Goal: Task Accomplishment & Management: Complete application form

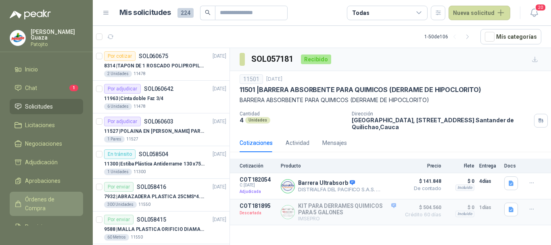
scroll to position [524, 0]
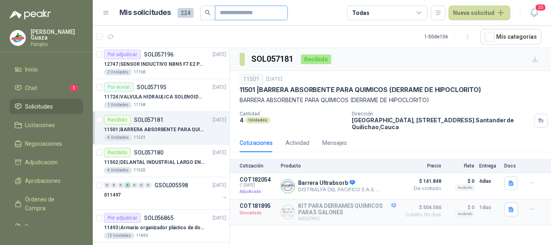
click at [239, 13] on input "text" at bounding box center [248, 13] width 56 height 14
type input "*******"
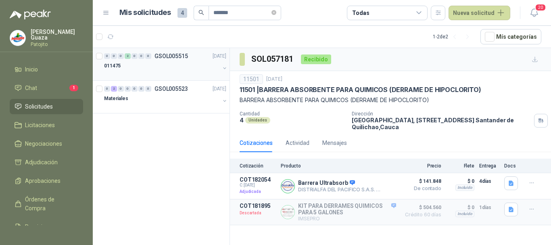
click at [175, 52] on div "0 0 0 2 0 0 0 GSOL005515 [DATE]" at bounding box center [166, 56] width 124 height 10
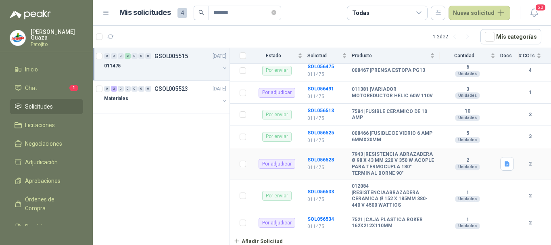
scroll to position [206, 0]
click at [327, 157] on b "SOL056528" at bounding box center [320, 160] width 27 height 6
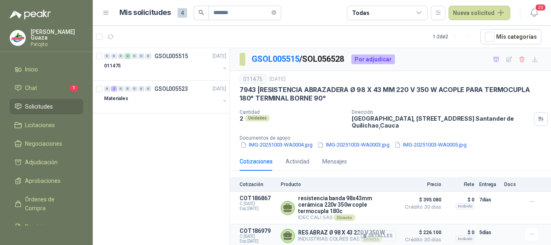
click at [366, 234] on icon "button" at bounding box center [365, 235] width 2 height 3
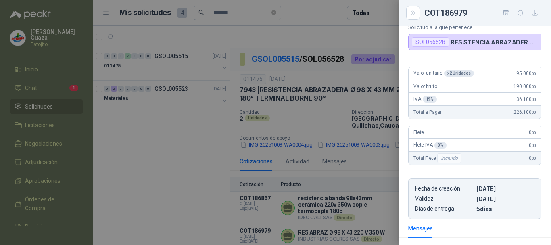
scroll to position [39, 0]
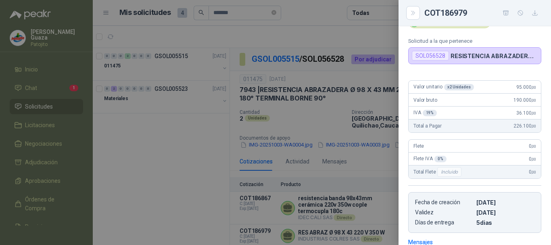
click at [374, 98] on div at bounding box center [275, 122] width 551 height 245
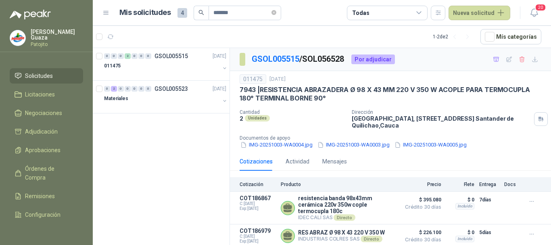
scroll to position [18, 0]
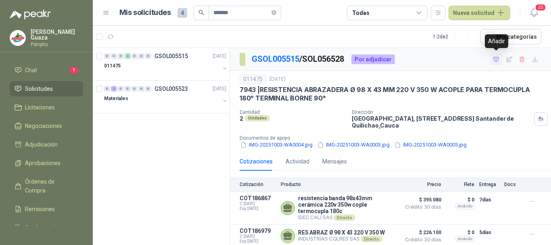
click at [497, 58] on icon "button" at bounding box center [496, 59] width 7 height 7
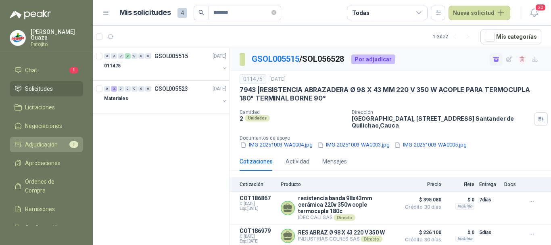
click at [46, 148] on span "Adjudicación" at bounding box center [41, 144] width 33 height 9
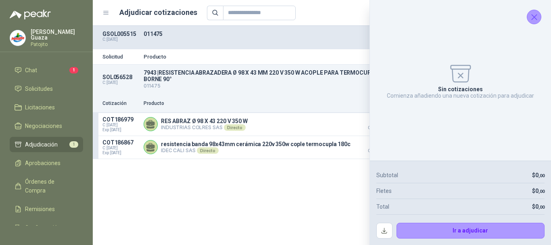
click at [529, 16] on icon "Cerrar" at bounding box center [534, 17] width 10 height 10
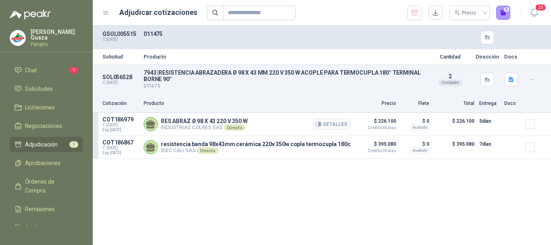
click at [539, 121] on div at bounding box center [533, 124] width 16 height 16
click at [504, 15] on button "1" at bounding box center [503, 13] width 15 height 15
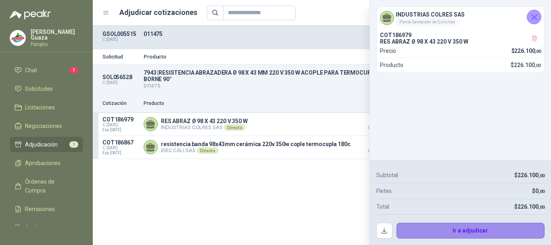
click at [448, 230] on button "Ir a adjudicar" at bounding box center [470, 231] width 148 height 16
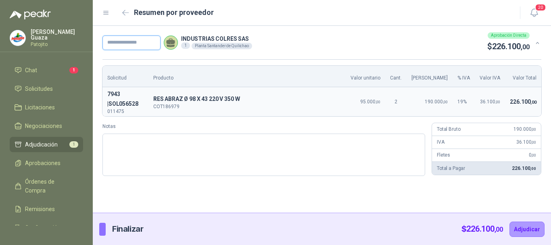
click at [139, 48] on input "text" at bounding box center [131, 42] width 58 height 15
type input "*****"
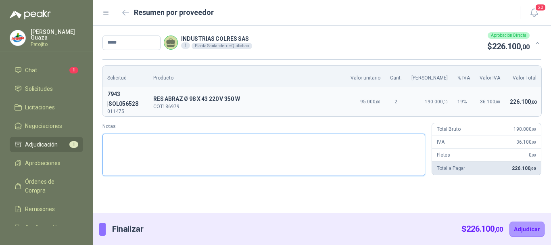
click at [202, 133] on textarea "Notas" at bounding box center [263, 154] width 323 height 42
type textarea "*"
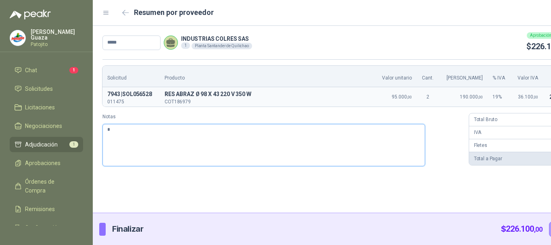
type textarea "**"
type textarea "***"
type textarea "**"
type textarea "*"
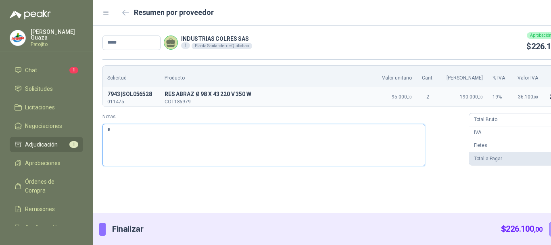
type textarea "**"
type textarea "****"
type textarea "*****"
type textarea "*******"
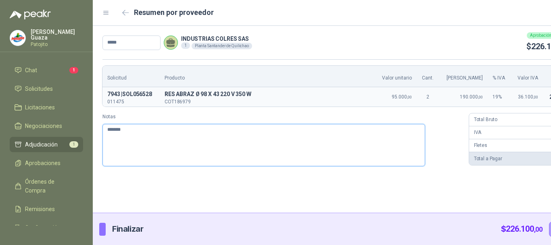
type textarea "********"
type textarea "**********"
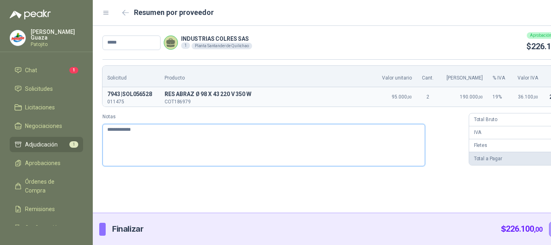
type textarea "**********"
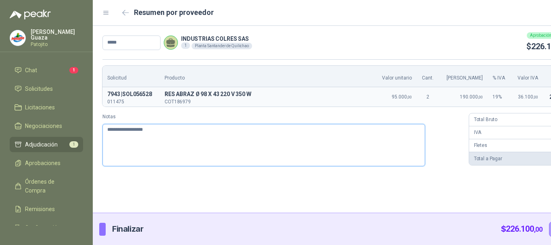
type textarea "**********"
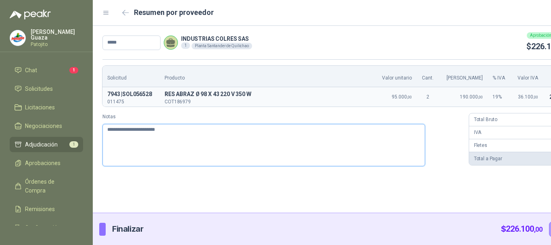
type textarea "**********"
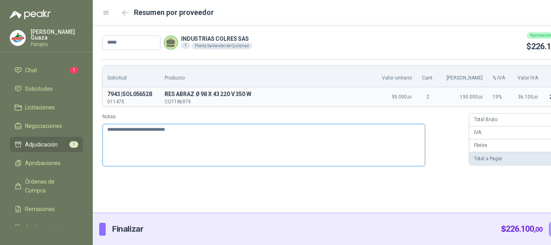
type textarea "**********"
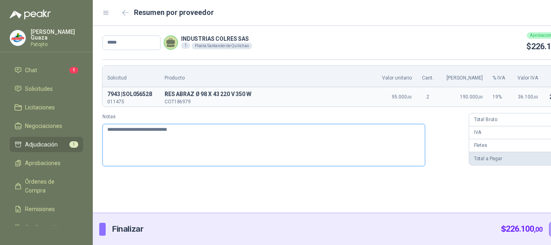
type textarea "**********"
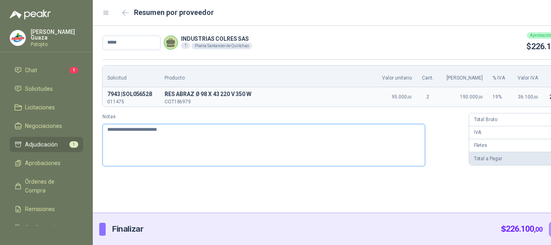
type textarea "**********"
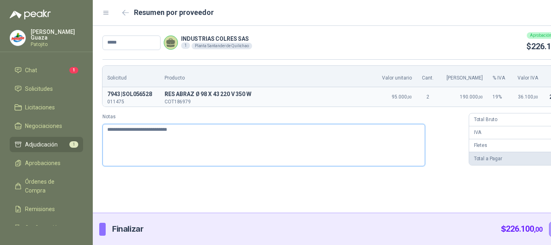
type textarea "**********"
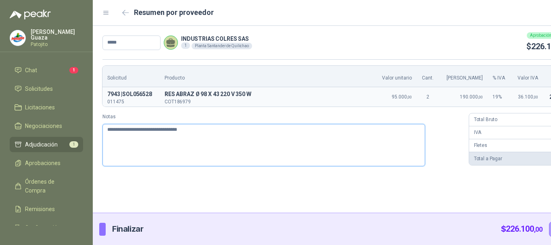
type textarea "**********"
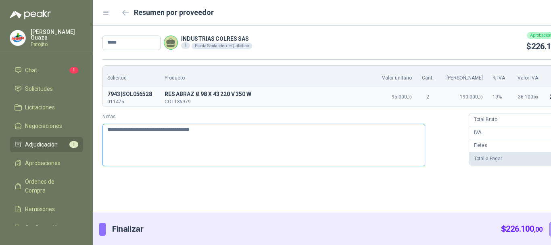
type textarea "**********"
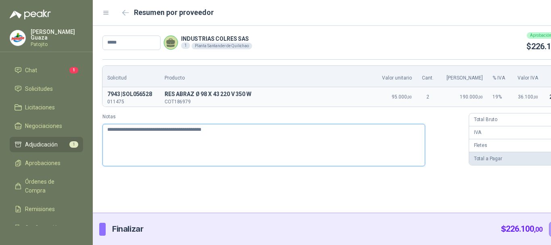
type textarea "**********"
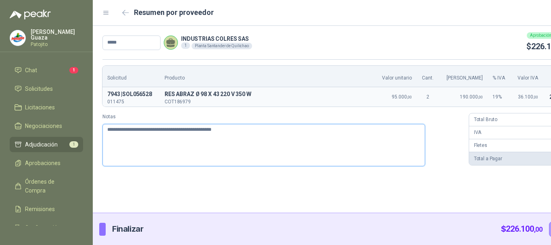
type textarea "**********"
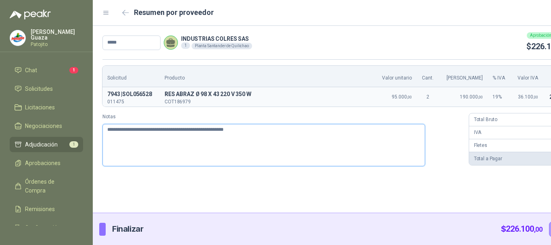
type textarea "**********"
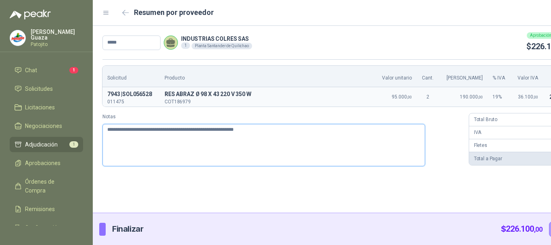
type textarea "**********"
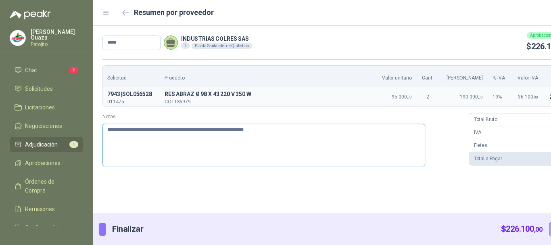
type textarea "**********"
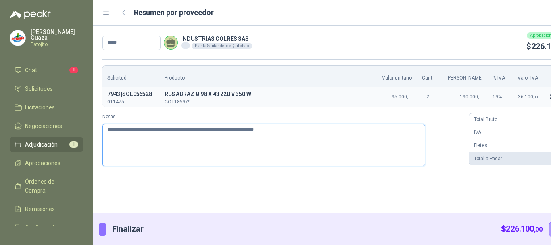
type textarea "**********"
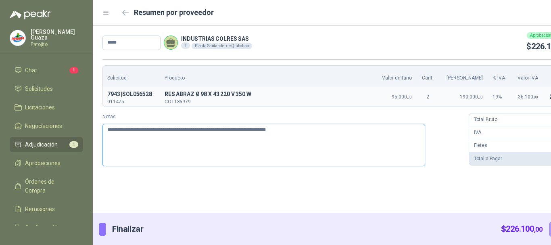
type textarea "**********"
click at [309, 129] on textarea "**********" at bounding box center [263, 145] width 323 height 42
type textarea "**********"
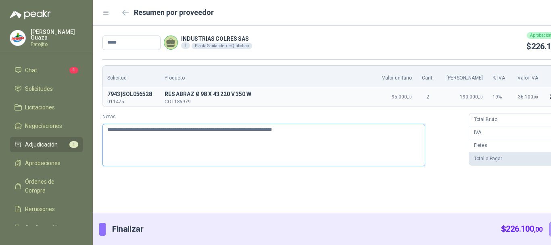
type textarea "**********"
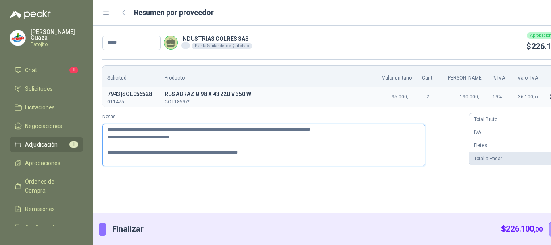
click at [208, 128] on textarea "**********" at bounding box center [263, 145] width 323 height 42
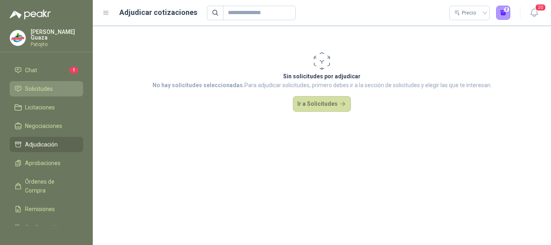
click at [56, 88] on li "Solicitudes" at bounding box center [47, 88] width 64 height 9
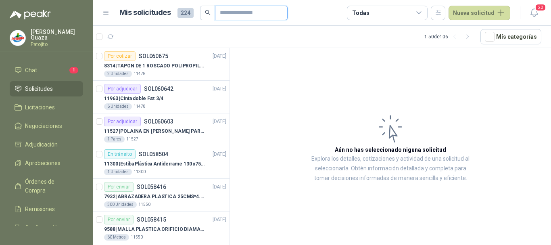
click at [245, 14] on input "text" at bounding box center [248, 13] width 56 height 14
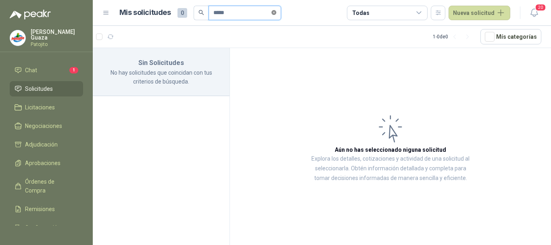
click at [275, 10] on icon "close-circle" at bounding box center [273, 12] width 5 height 5
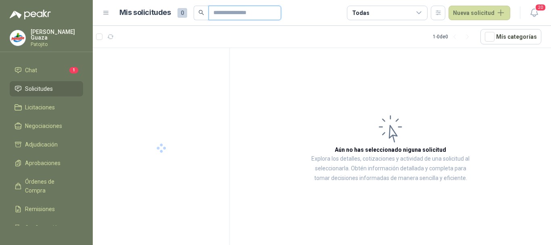
click at [253, 14] on input "text" at bounding box center [241, 13] width 56 height 14
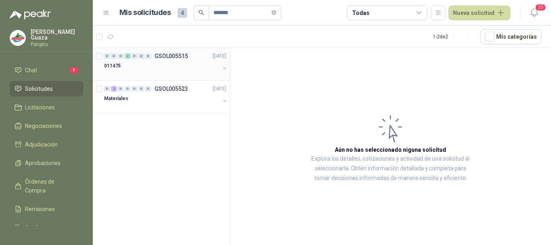
click at [169, 58] on p "GSOL005515" at bounding box center [170, 56] width 33 height 6
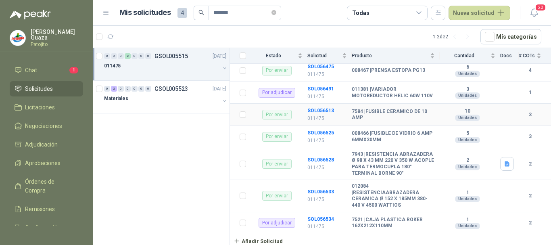
scroll to position [206, 0]
click at [313, 219] on b "SOL056534" at bounding box center [320, 219] width 27 height 6
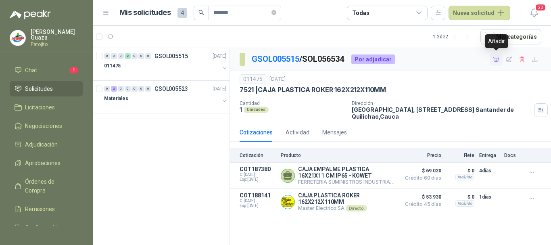
click at [491, 55] on button "button" at bounding box center [496, 59] width 13 height 13
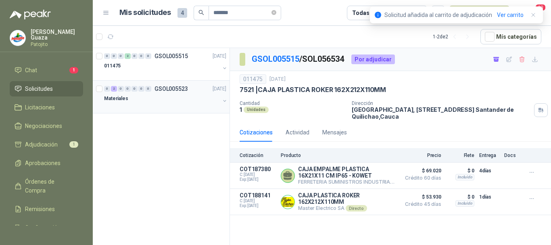
click at [177, 88] on p "GSOL005523" at bounding box center [170, 89] width 33 height 6
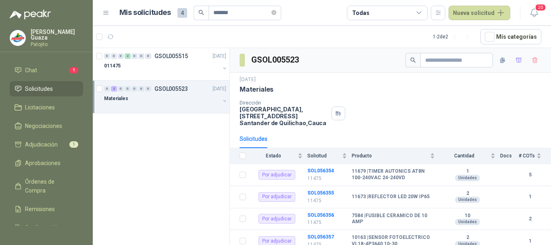
scroll to position [161, 0]
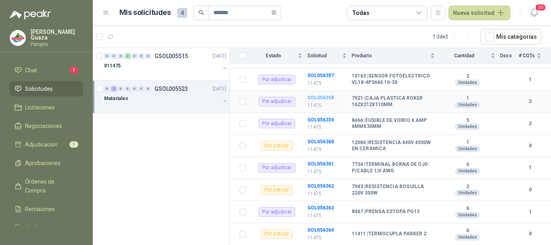
click at [312, 100] on b "SOL056358" at bounding box center [320, 98] width 27 height 6
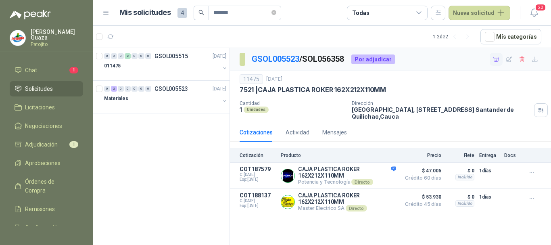
click at [495, 60] on icon "button" at bounding box center [496, 59] width 7 height 7
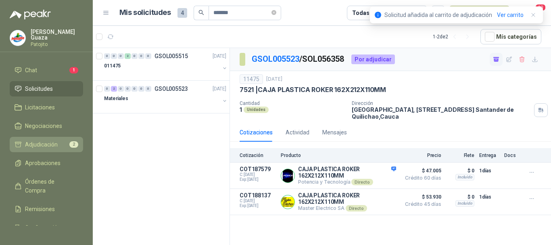
click at [44, 146] on span "Adjudicación" at bounding box center [41, 144] width 33 height 9
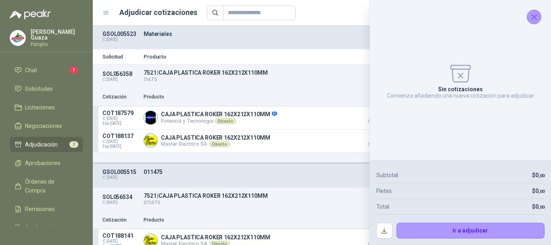
click at [533, 22] on button "Cerrar" at bounding box center [534, 17] width 15 height 15
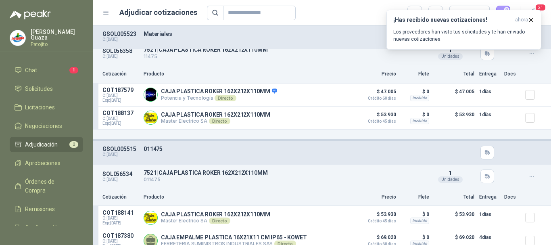
scroll to position [33, 0]
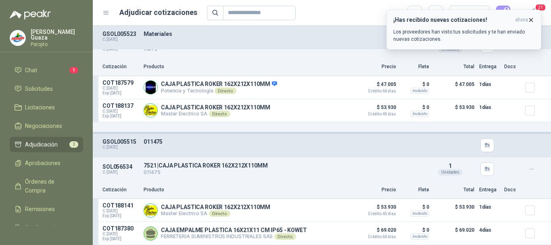
click at [534, 18] on icon "button" at bounding box center [530, 20] width 7 height 7
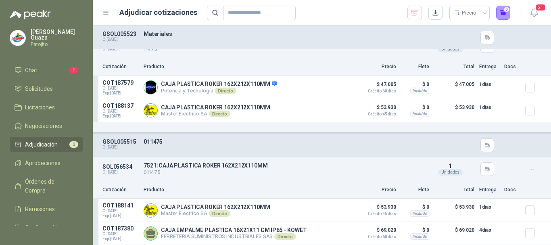
scroll to position [0, 0]
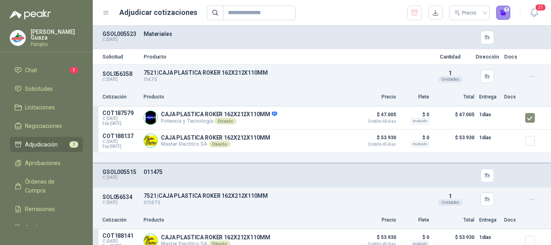
click at [507, 9] on button "1" at bounding box center [503, 13] width 15 height 15
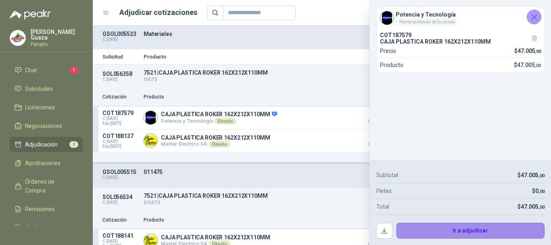
click at [482, 228] on button "Ir a adjudicar" at bounding box center [470, 231] width 148 height 16
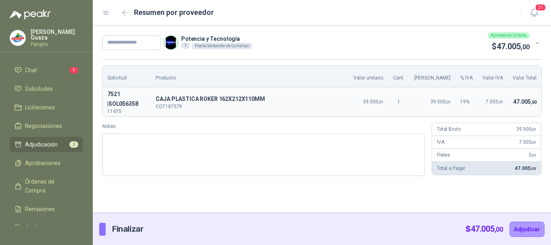
click at [151, 34] on div "Potencia y Tecnología 1 Planta Santander de Quilichao Aprobación Directa $ 47.0…" at bounding box center [315, 42] width 427 height 21
click at [149, 41] on input "text" at bounding box center [131, 42] width 58 height 15
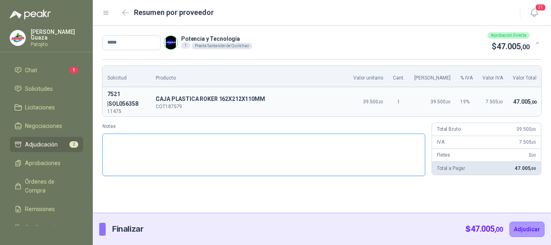
click at [163, 133] on textarea "Notas" at bounding box center [263, 154] width 323 height 42
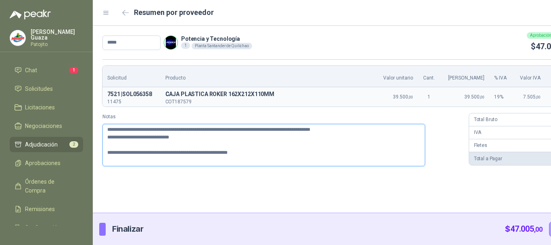
click at [207, 131] on textarea "**********" at bounding box center [263, 145] width 323 height 42
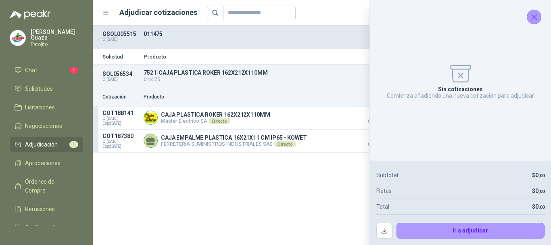
click at [530, 23] on button "Cerrar" at bounding box center [534, 17] width 15 height 15
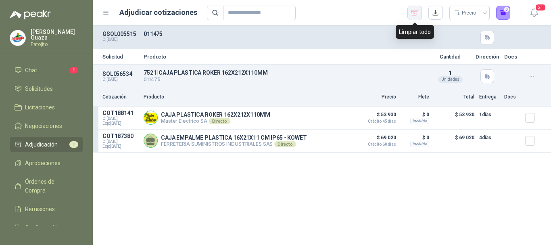
click at [417, 12] on icon "button" at bounding box center [415, 13] width 8 height 8
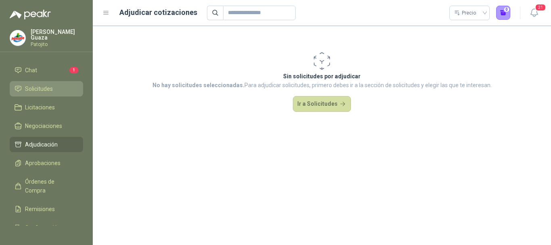
click at [52, 89] on span "Solicitudes" at bounding box center [39, 88] width 28 height 9
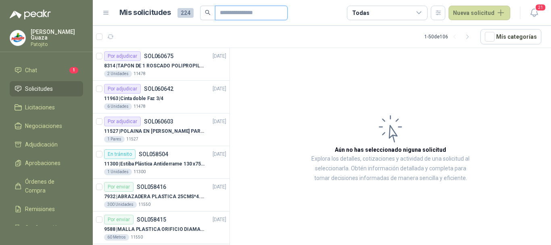
click at [228, 8] on input "text" at bounding box center [248, 13] width 56 height 14
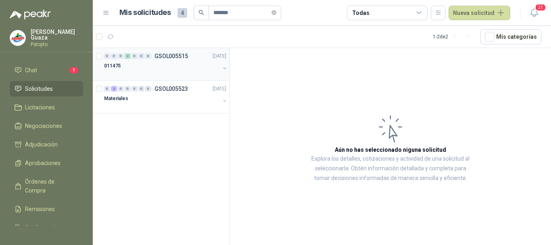
click at [161, 57] on p "GSOL005515" at bounding box center [170, 56] width 33 height 6
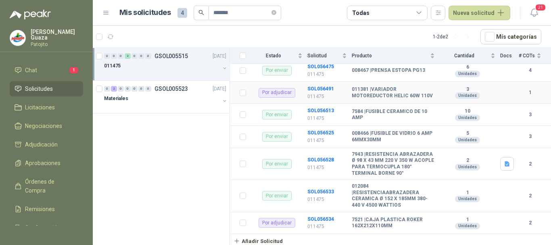
scroll to position [206, 0]
click at [276, 10] on icon "close-circle" at bounding box center [273, 12] width 5 height 5
click at [251, 11] on input "text" at bounding box center [241, 13] width 56 height 14
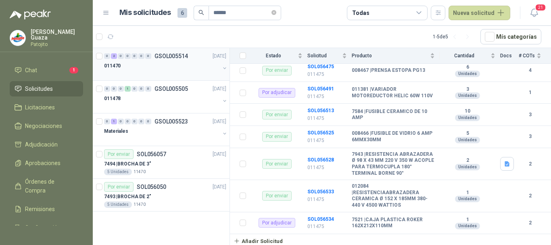
click at [169, 61] on div "011470" at bounding box center [162, 66] width 116 height 10
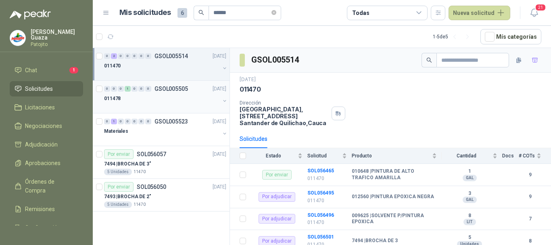
click at [165, 93] on div "0 0 0 1 0 0 0 GSOL005505 [DATE]" at bounding box center [166, 89] width 124 height 10
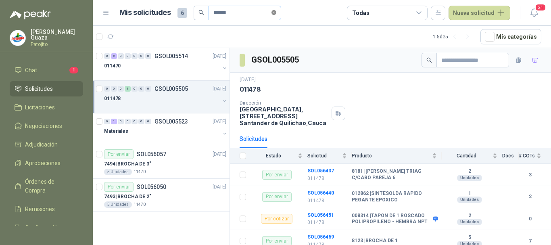
click at [276, 15] on icon "close-circle" at bounding box center [273, 12] width 5 height 5
click at [237, 19] on input "text" at bounding box center [241, 13] width 56 height 14
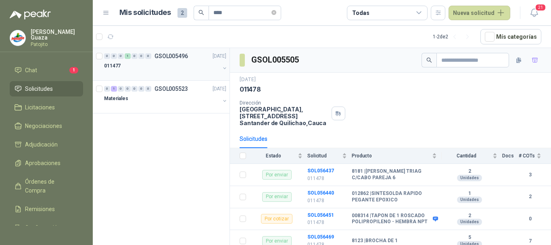
click at [171, 61] on div "011477" at bounding box center [162, 66] width 116 height 10
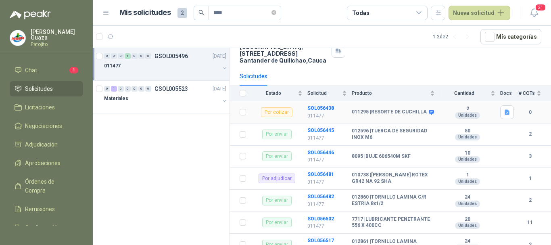
scroll to position [106, 0]
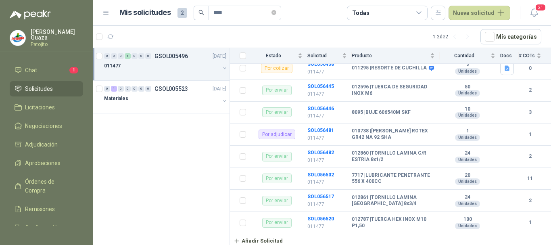
click at [45, 91] on span "Solicitudes" at bounding box center [39, 88] width 28 height 9
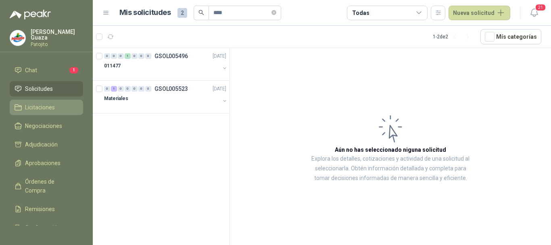
click at [45, 105] on span "Licitaciones" at bounding box center [40, 107] width 30 height 9
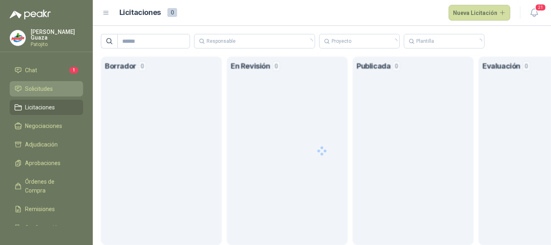
click at [48, 87] on span "Solicitudes" at bounding box center [39, 88] width 28 height 9
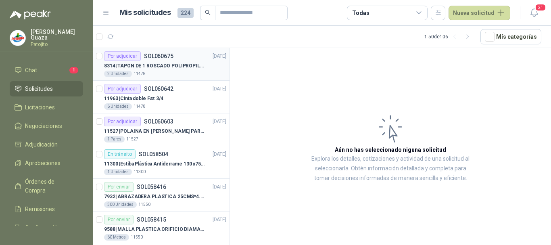
click at [165, 55] on p "SOL060675" at bounding box center [158, 56] width 29 height 6
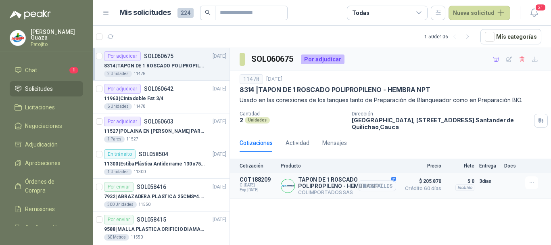
click at [384, 187] on button "Detalles" at bounding box center [377, 185] width 38 height 11
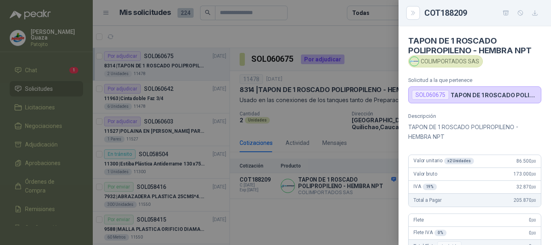
click at [363, 138] on div at bounding box center [275, 122] width 551 height 245
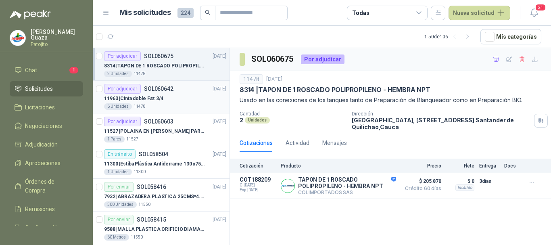
click at [173, 96] on div "11963 | Cinta doble Faz 3/4" at bounding box center [165, 99] width 122 height 10
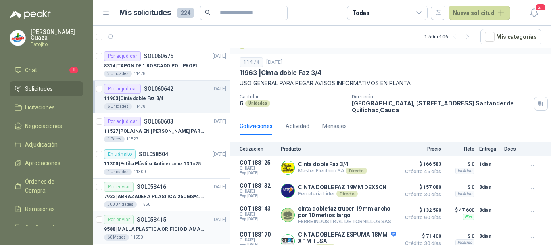
scroll to position [26, 0]
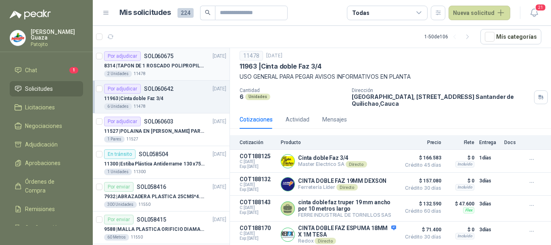
click at [169, 50] on article "Por adjudicar SOL060675 [DATE] 8314 | TAPON DE 1 ROSCADO POLIPROPILENO - HEMBRA…" at bounding box center [161, 64] width 137 height 33
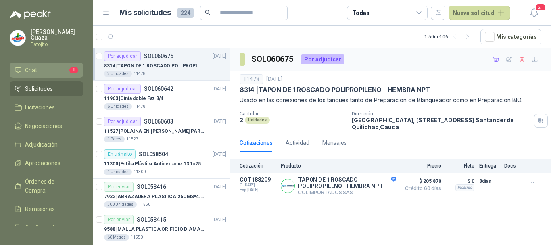
click at [52, 66] on li "Chat 1" at bounding box center [47, 70] width 64 height 9
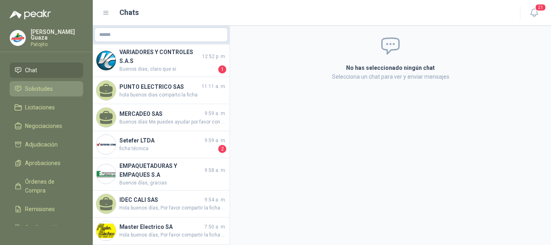
click at [52, 84] on span "Solicitudes" at bounding box center [39, 88] width 28 height 9
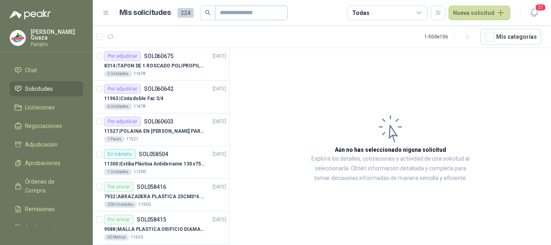
click at [247, 19] on span at bounding box center [251, 13] width 73 height 15
click at [250, 11] on input "text" at bounding box center [248, 13] width 56 height 14
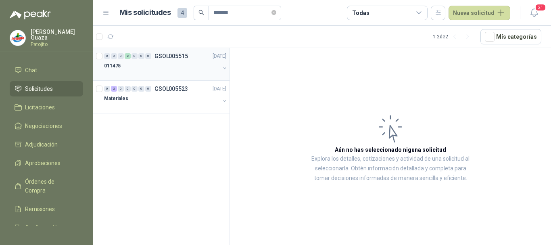
click at [183, 57] on p "GSOL005515" at bounding box center [170, 56] width 33 height 6
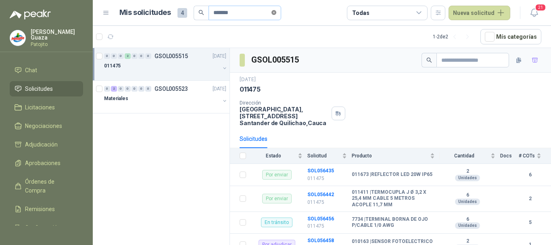
click at [276, 10] on icon "close-circle" at bounding box center [273, 12] width 5 height 5
click at [250, 13] on input "text" at bounding box center [241, 13] width 56 height 14
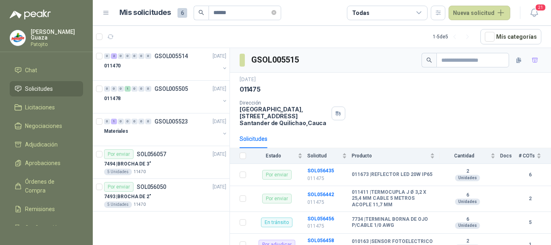
click at [169, 55] on p "GSOL005514" at bounding box center [170, 56] width 33 height 6
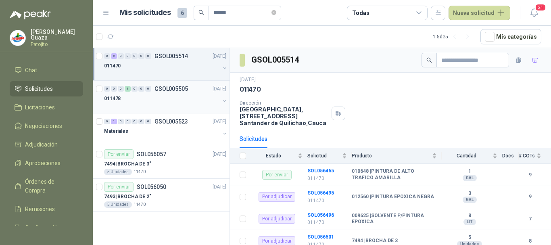
click at [172, 82] on div "0 0 0 1 0 0 0 GSOL005505 [DATE] 011478" at bounding box center [161, 97] width 137 height 33
click at [172, 88] on p "GSOL005505" at bounding box center [170, 89] width 33 height 6
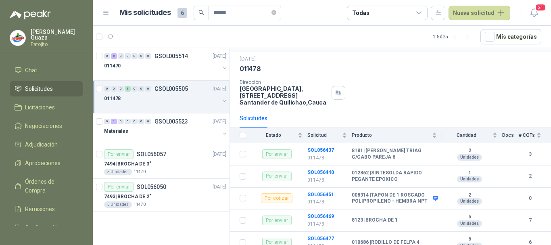
scroll to position [46, 0]
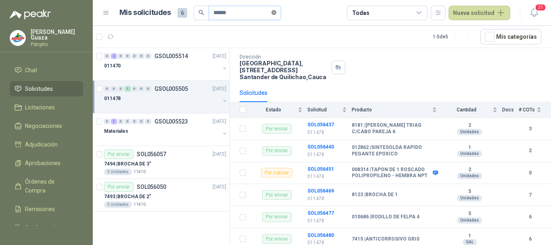
click at [276, 12] on icon "close-circle" at bounding box center [273, 12] width 5 height 5
click at [255, 16] on input "text" at bounding box center [241, 13] width 56 height 14
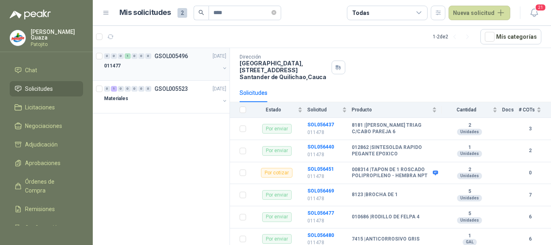
click at [173, 58] on p "GSOL005496" at bounding box center [170, 56] width 33 height 6
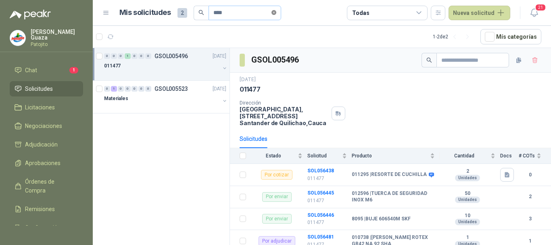
click at [276, 12] on icon "close-circle" at bounding box center [273, 12] width 5 height 5
click at [266, 12] on input "text" at bounding box center [241, 13] width 56 height 14
click at [182, 62] on div "011475" at bounding box center [162, 66] width 116 height 10
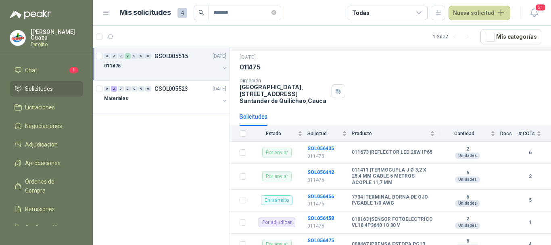
scroll to position [40, 0]
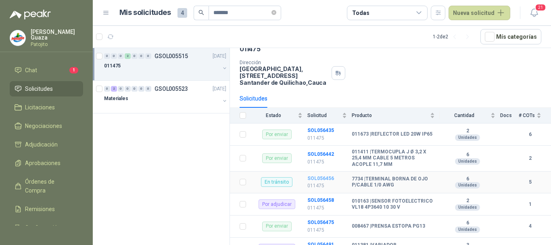
click at [325, 176] on b "SOL056456" at bounding box center [320, 178] width 27 height 6
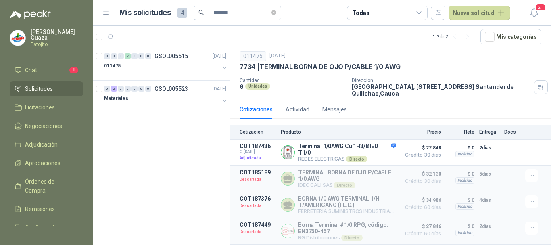
scroll to position [40, 0]
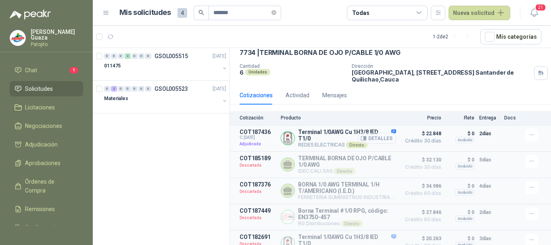
click at [370, 142] on button "Detalles" at bounding box center [377, 138] width 38 height 11
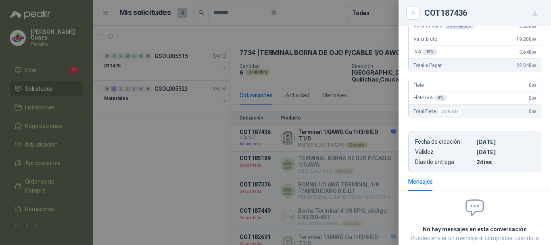
scroll to position [0, 0]
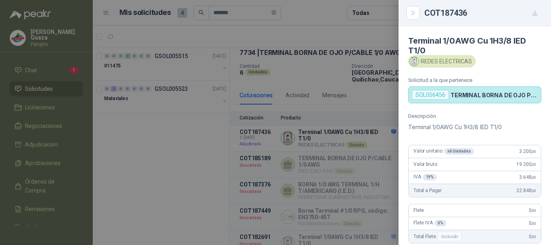
click at [373, 116] on div at bounding box center [275, 122] width 551 height 245
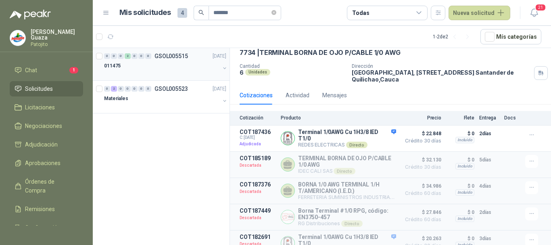
click at [180, 54] on p "GSOL005515" at bounding box center [170, 56] width 33 height 6
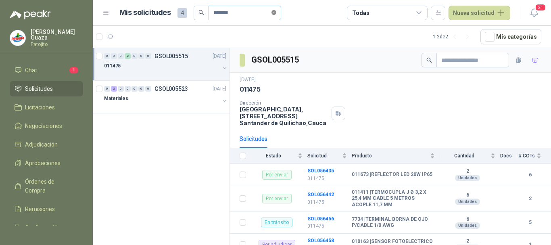
click at [276, 13] on icon "close-circle" at bounding box center [273, 12] width 5 height 5
drag, startPoint x: 268, startPoint y: 13, endPoint x: 263, endPoint y: 17, distance: 6.3
click at [268, 13] on input "text" at bounding box center [241, 13] width 56 height 14
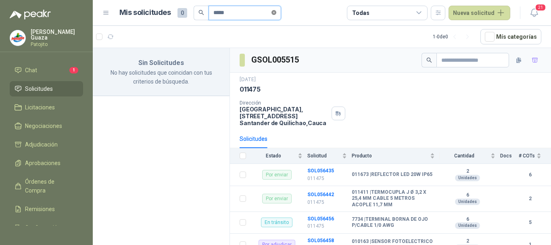
click at [276, 12] on icon "close-circle" at bounding box center [273, 12] width 5 height 5
click at [266, 12] on input "text" at bounding box center [241, 13] width 56 height 14
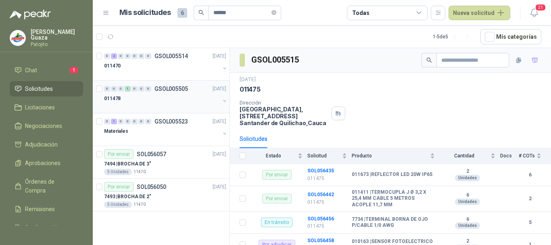
click at [183, 87] on p "GSOL005505" at bounding box center [170, 89] width 33 height 6
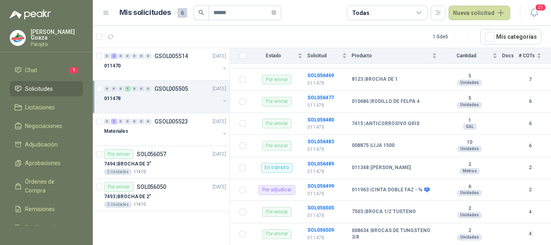
scroll to position [195, 0]
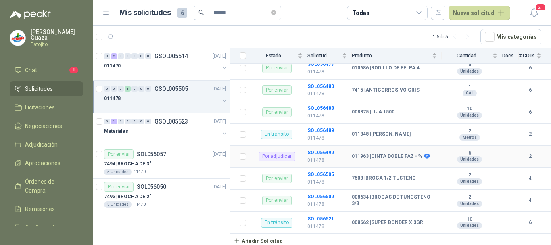
click at [326, 156] on td "SOL056499 011478" at bounding box center [329, 157] width 44 height 22
click at [326, 153] on b "SOL056499" at bounding box center [320, 153] width 27 height 6
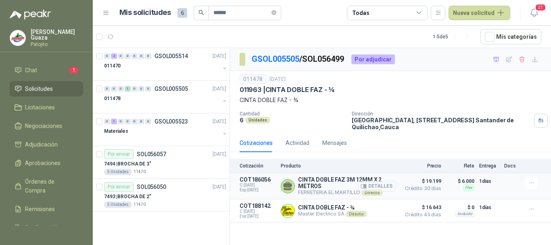
click at [372, 183] on button "Detalles" at bounding box center [377, 186] width 38 height 11
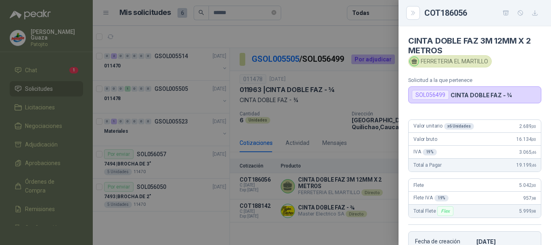
click at [362, 94] on div at bounding box center [275, 122] width 551 height 245
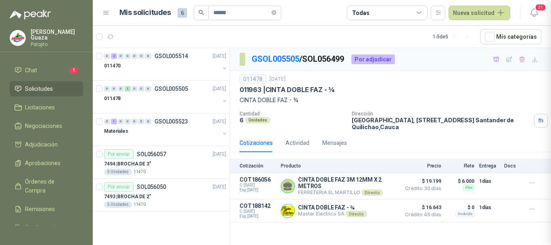
scroll to position [169, 0]
click at [276, 12] on icon "close-circle" at bounding box center [273, 12] width 5 height 5
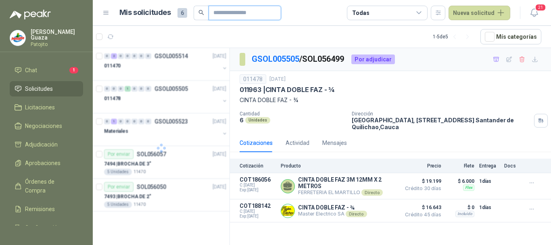
click at [257, 12] on input "text" at bounding box center [241, 13] width 56 height 14
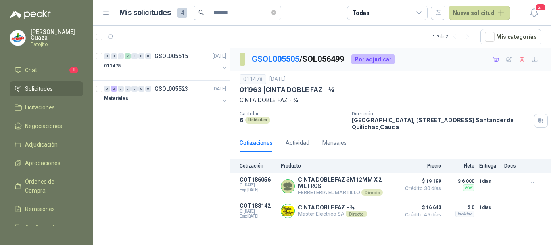
click at [154, 61] on div "011475" at bounding box center [162, 66] width 116 height 10
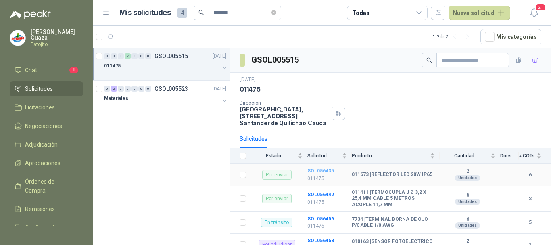
click at [326, 172] on b "SOL056435" at bounding box center [320, 171] width 27 height 6
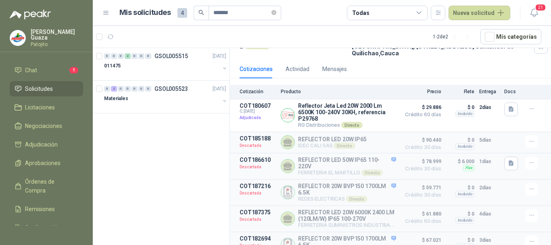
scroll to position [81, 0]
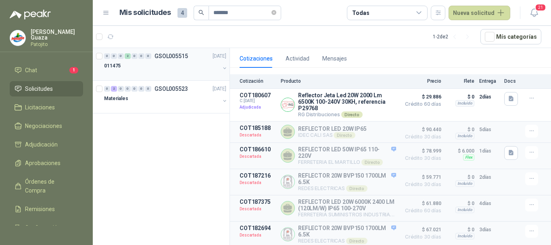
click at [164, 53] on p "GSOL005515" at bounding box center [170, 56] width 33 height 6
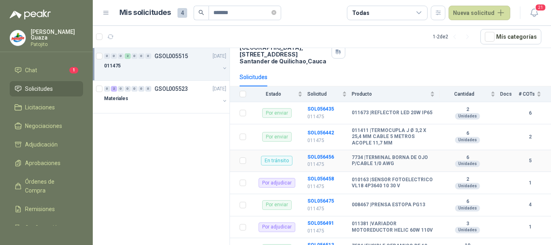
scroll to position [121, 0]
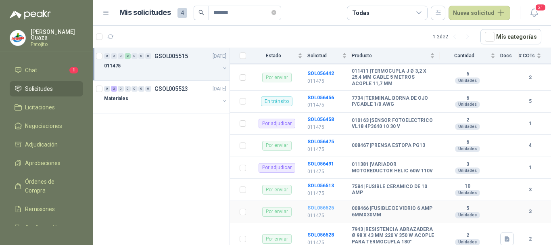
click at [318, 209] on b "SOL056525" at bounding box center [320, 208] width 27 height 6
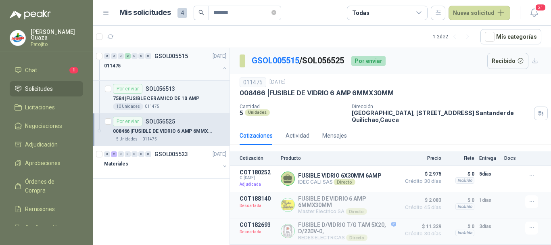
click at [177, 54] on p "GSOL005515" at bounding box center [170, 56] width 33 height 6
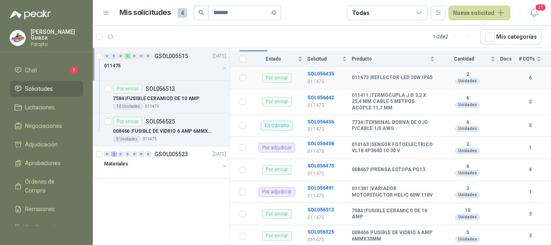
scroll to position [121, 0]
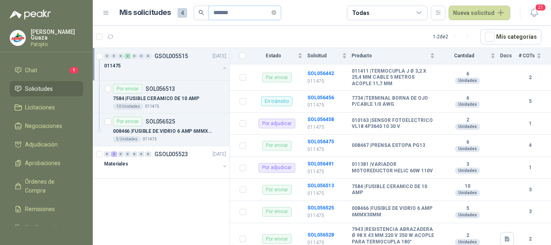
click at [281, 10] on span "*******" at bounding box center [244, 13] width 73 height 15
click at [276, 15] on icon "close-circle" at bounding box center [273, 12] width 5 height 5
click at [229, 15] on input "text" at bounding box center [241, 13] width 56 height 14
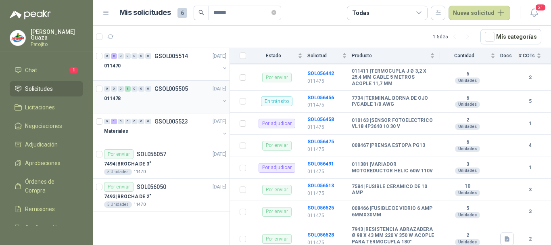
click at [172, 87] on p "GSOL005505" at bounding box center [170, 89] width 33 height 6
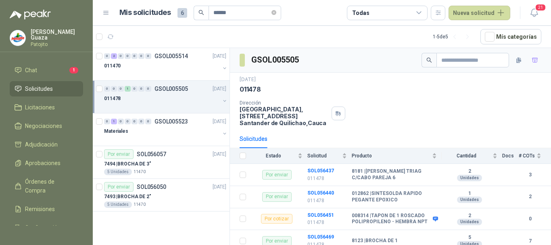
scroll to position [81, 0]
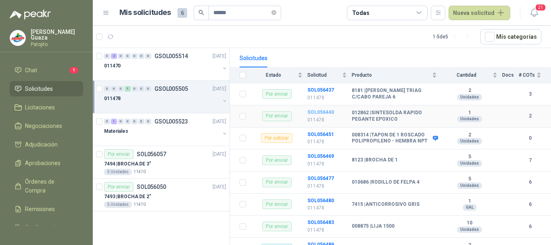
click at [325, 112] on b "SOL056440" at bounding box center [320, 112] width 27 height 6
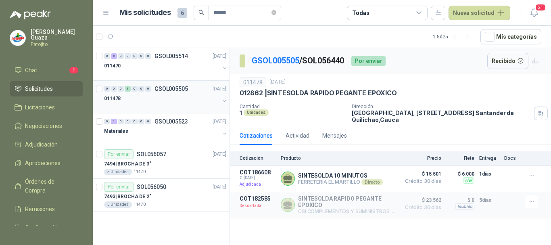
click at [173, 85] on div "0 0 0 1 0 0 0 GSOL005505 [DATE]" at bounding box center [166, 89] width 124 height 10
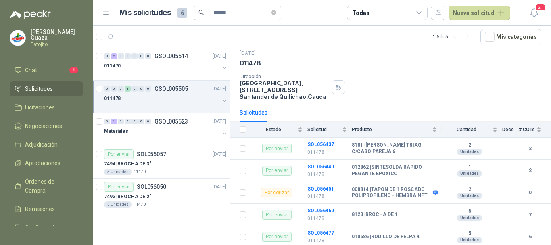
scroll to position [40, 0]
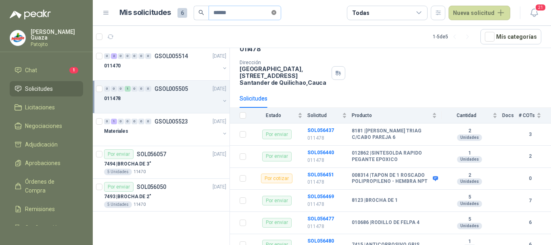
click at [276, 15] on span at bounding box center [273, 13] width 5 height 8
click at [216, 18] on input "text" at bounding box center [241, 13] width 56 height 14
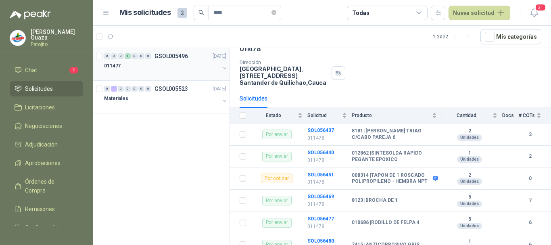
click at [177, 54] on p "GSOL005496" at bounding box center [170, 56] width 33 height 6
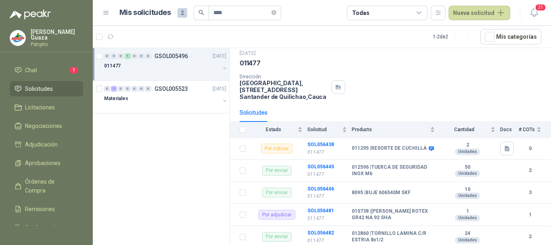
scroll to position [40, 0]
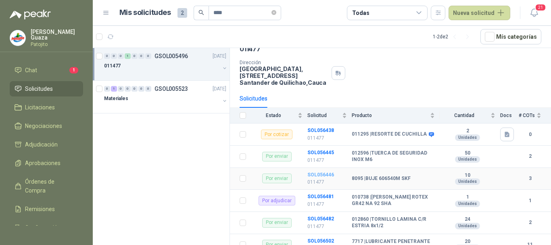
click at [313, 172] on b "SOL056446" at bounding box center [320, 175] width 27 height 6
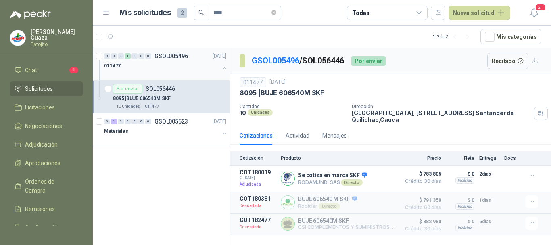
click at [171, 53] on p "GSOL005496" at bounding box center [170, 56] width 33 height 6
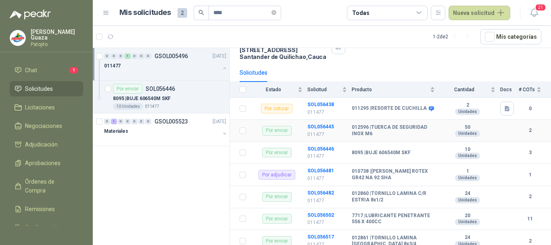
scroll to position [106, 0]
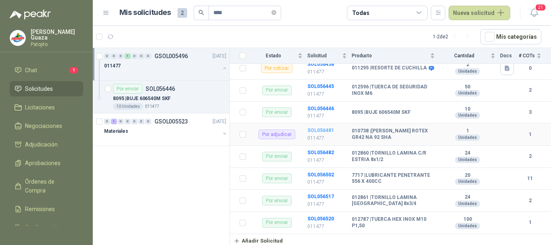
click at [326, 128] on b "SOL056481" at bounding box center [320, 130] width 27 height 6
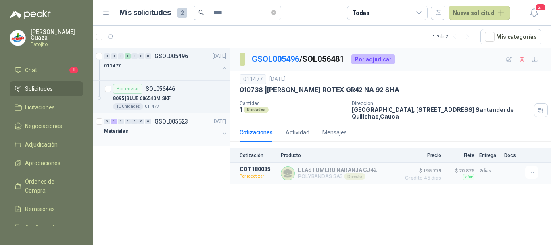
click at [182, 121] on p "GSOL005523" at bounding box center [170, 122] width 33 height 6
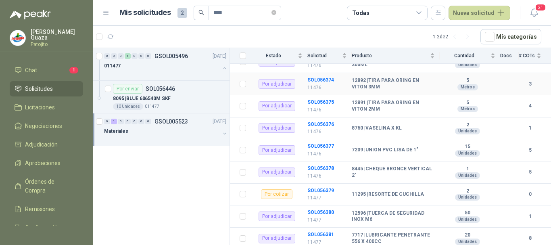
scroll to position [484, 0]
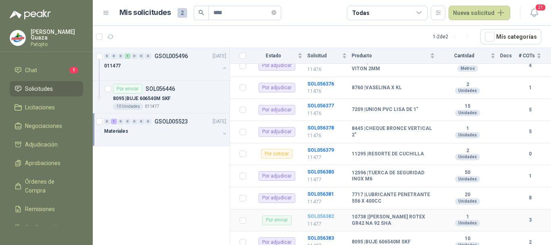
click at [327, 217] on b "SOL056382" at bounding box center [320, 216] width 27 height 6
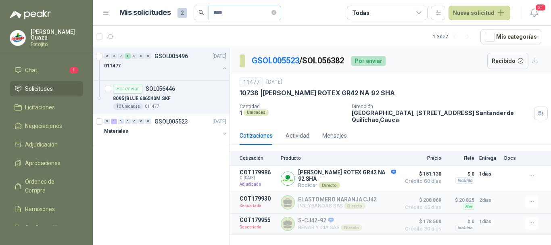
click at [281, 13] on span "****" at bounding box center [244, 13] width 73 height 15
click at [276, 12] on icon "close-circle" at bounding box center [273, 12] width 5 height 5
click at [219, 10] on input "text" at bounding box center [241, 13] width 56 height 14
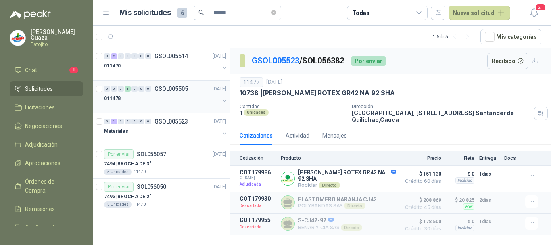
click at [174, 90] on p "GSOL005505" at bounding box center [170, 89] width 33 height 6
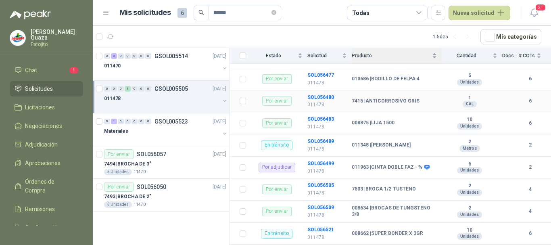
scroll to position [195, 0]
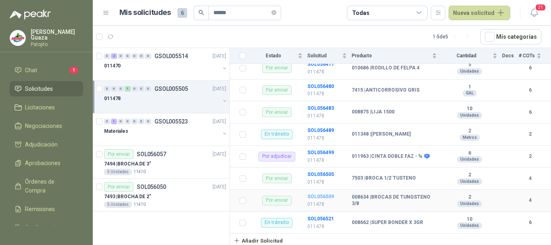
click at [326, 196] on b "SOL056509" at bounding box center [320, 197] width 27 height 6
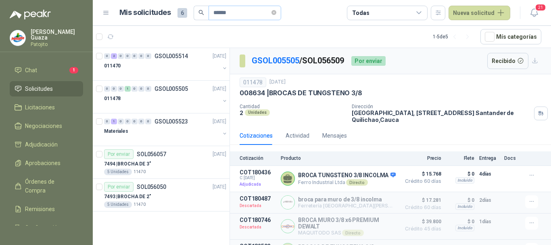
click at [281, 10] on span "******" at bounding box center [244, 13] width 73 height 15
click at [276, 12] on icon "close-circle" at bounding box center [273, 12] width 5 height 5
click at [242, 15] on input "text" at bounding box center [241, 13] width 56 height 14
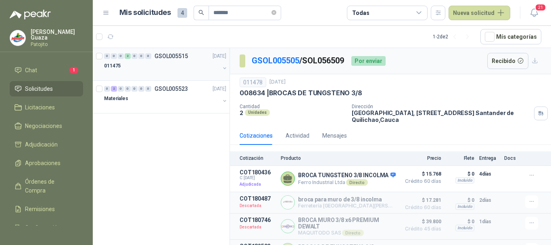
click at [181, 59] on div "0 0 0 2 0 0 0 GSOL005515 [DATE]" at bounding box center [166, 56] width 124 height 10
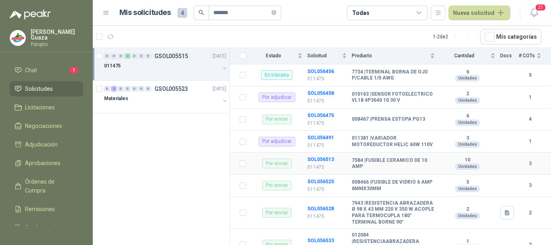
scroll to position [161, 0]
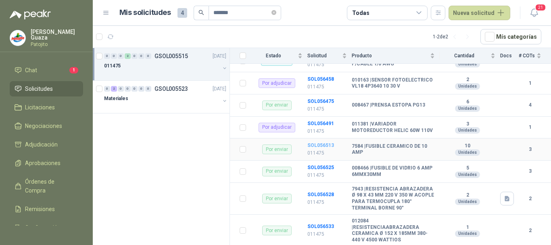
click at [311, 148] on b "SOL056513" at bounding box center [320, 145] width 27 height 6
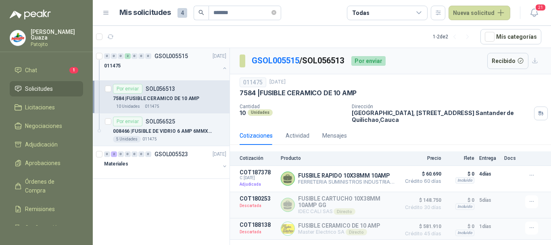
click at [175, 62] on div "011475" at bounding box center [162, 66] width 116 height 10
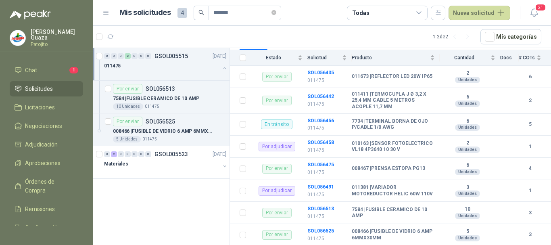
scroll to position [121, 0]
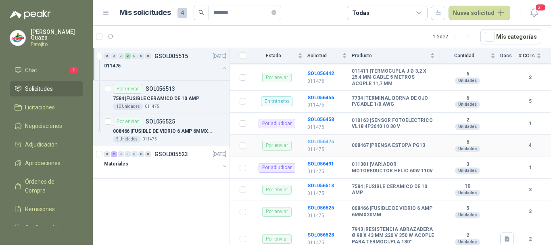
click at [325, 144] on b "SOL056475" at bounding box center [320, 142] width 27 height 6
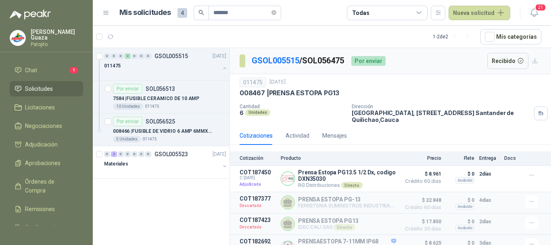
scroll to position [16, 0]
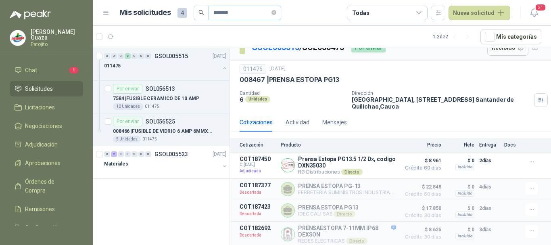
click at [281, 12] on span "*******" at bounding box center [244, 13] width 73 height 15
click at [58, 88] on li "Solicitudes" at bounding box center [47, 88] width 64 height 9
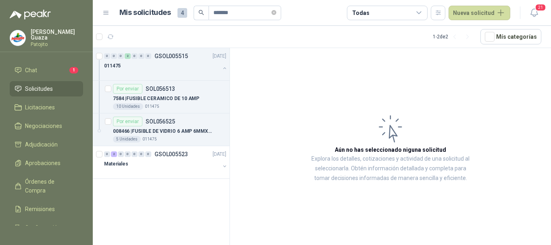
click at [58, 88] on li "Solicitudes" at bounding box center [47, 88] width 64 height 9
click at [50, 110] on span "Licitaciones" at bounding box center [40, 107] width 30 height 9
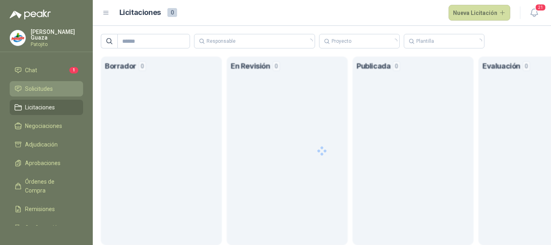
click at [49, 86] on span "Solicitudes" at bounding box center [39, 88] width 28 height 9
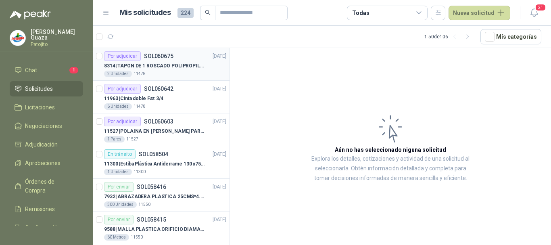
click at [177, 64] on p "8314 | TAPON DE 1 ROSCADO POLIPROPILENO - HEMBRA NPT" at bounding box center [154, 66] width 100 height 8
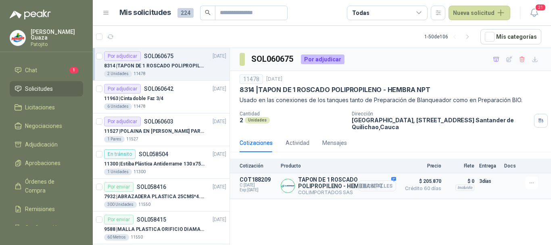
click at [373, 185] on button "Detalles" at bounding box center [377, 185] width 38 height 11
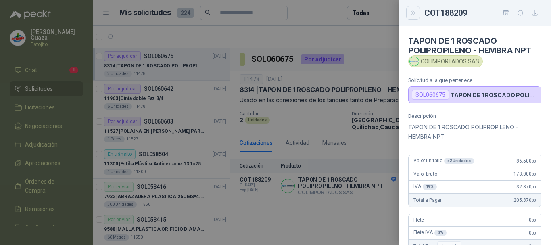
click at [417, 14] on button "Close" at bounding box center [413, 13] width 14 height 14
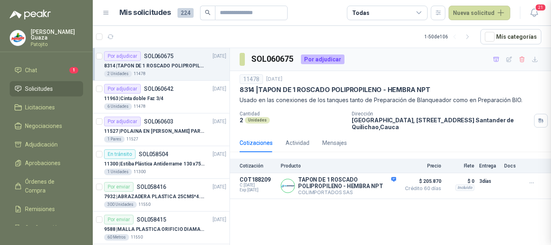
scroll to position [196, 0]
click at [236, 13] on input "text" at bounding box center [248, 13] width 56 height 14
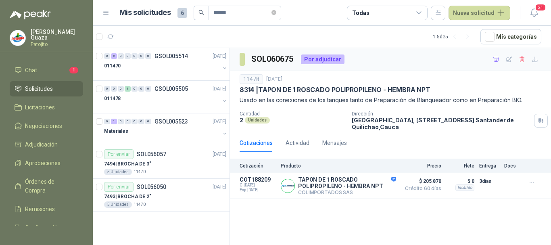
click at [170, 56] on p "GSOL005514" at bounding box center [170, 56] width 33 height 6
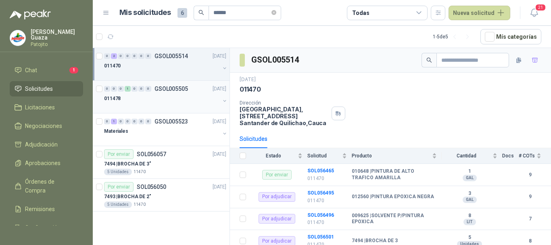
click at [170, 88] on p "GSOL005505" at bounding box center [170, 89] width 33 height 6
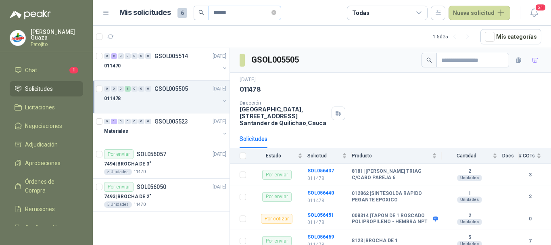
click at [275, 15] on span "******" at bounding box center [244, 13] width 73 height 15
click at [276, 10] on icon "close-circle" at bounding box center [273, 12] width 5 height 5
click at [249, 11] on input "text" at bounding box center [241, 13] width 56 height 14
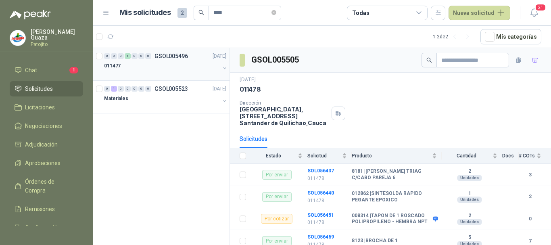
click at [181, 53] on p "GSOL005496" at bounding box center [170, 56] width 33 height 6
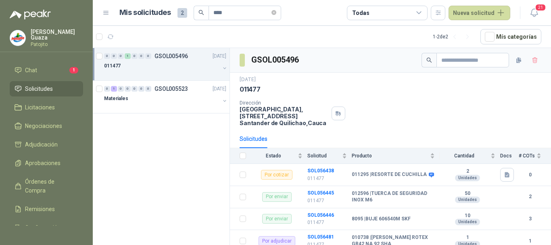
click at [47, 94] on link "Solicitudes" at bounding box center [46, 88] width 73 height 15
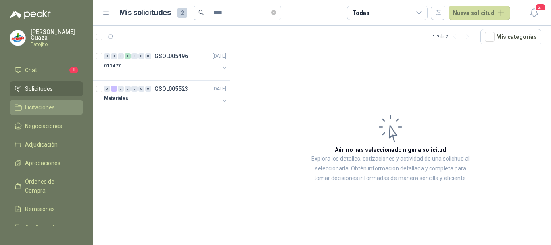
click at [44, 102] on link "Licitaciones" at bounding box center [46, 107] width 73 height 15
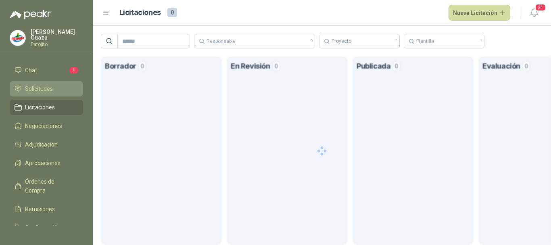
click at [44, 92] on span "Solicitudes" at bounding box center [39, 88] width 28 height 9
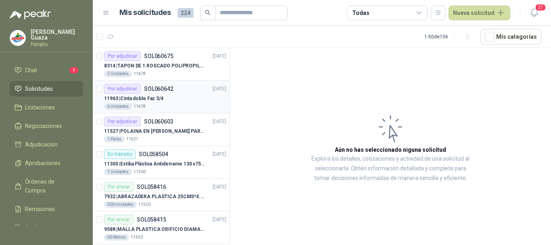
click at [169, 90] on p "SOL060642" at bounding box center [158, 89] width 29 height 6
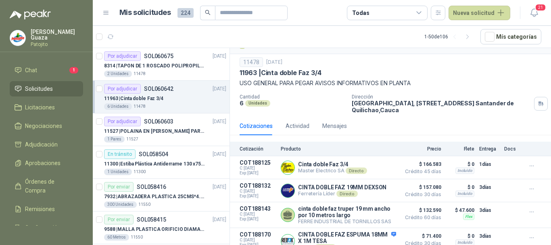
scroll to position [26, 0]
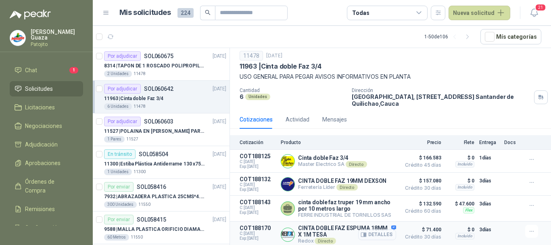
click at [374, 235] on button "Detalles" at bounding box center [377, 234] width 38 height 11
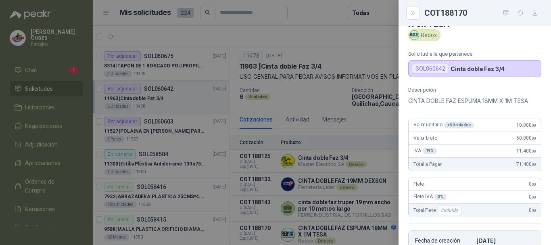
scroll to position [40, 0]
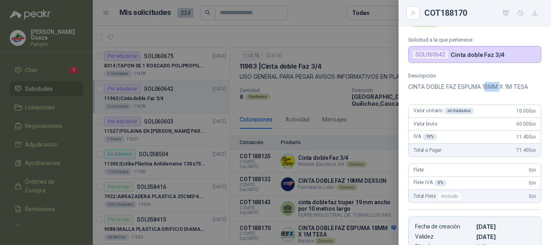
drag, startPoint x: 487, startPoint y: 85, endPoint x: 502, endPoint y: 86, distance: 14.6
click at [502, 86] on p "CINTA DOBLE FAZ ESPUMA 18MM X 1M TESA" at bounding box center [474, 87] width 133 height 10
click at [510, 93] on div "Descripción CINTA DOBLE FAZ ESPUMA 18MM X 1M TESA Valor unitario x 6 Unidades 1…" at bounding box center [474, 165] width 152 height 184
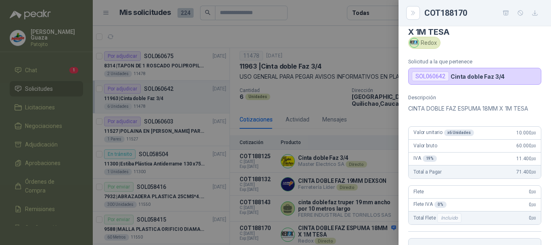
scroll to position [0, 0]
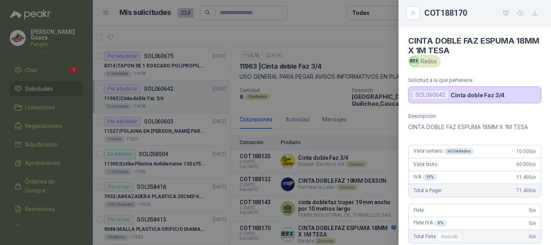
click at [318, 102] on div at bounding box center [275, 122] width 551 height 245
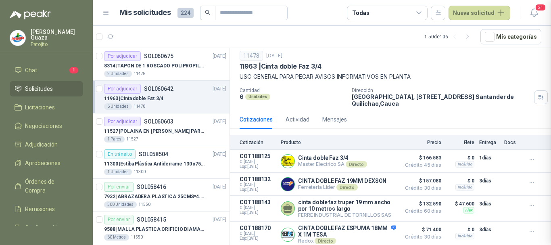
scroll to position [186, 0]
click at [369, 234] on button "Detalles" at bounding box center [377, 234] width 38 height 11
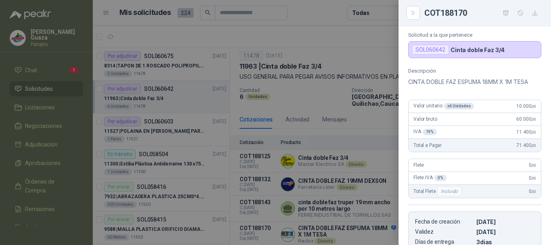
scroll to position [65, 0]
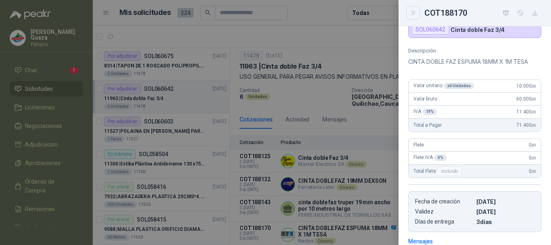
click at [412, 16] on icon "Close" at bounding box center [413, 13] width 7 height 7
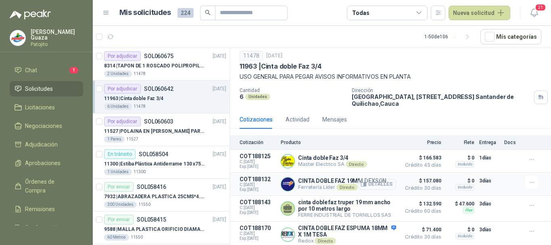
scroll to position [0, 0]
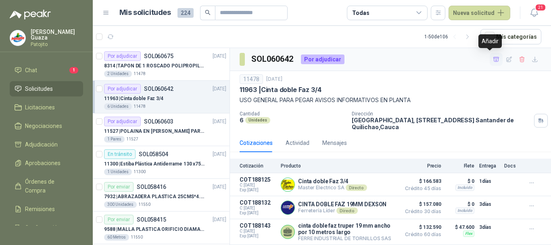
click at [493, 59] on icon "button" at bounding box center [496, 59] width 7 height 7
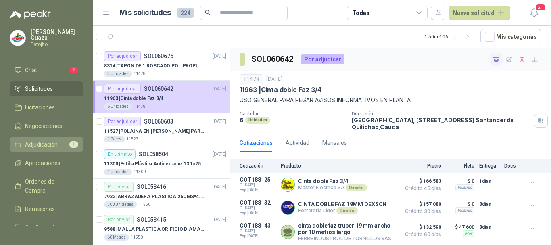
click at [59, 147] on li "Adjudicación 1" at bounding box center [47, 144] width 64 height 9
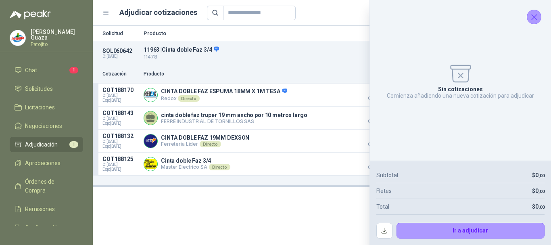
click at [535, 15] on icon "Cerrar" at bounding box center [534, 17] width 5 height 5
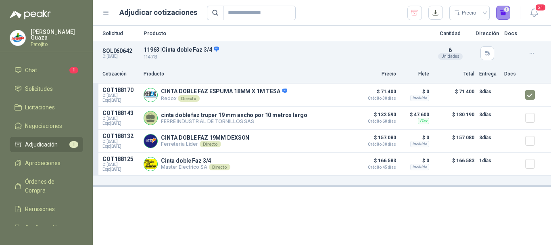
click at [507, 15] on button "1" at bounding box center [503, 13] width 15 height 15
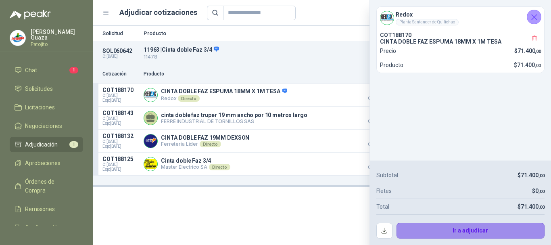
click at [472, 233] on button "Ir a adjudicar" at bounding box center [470, 231] width 148 height 16
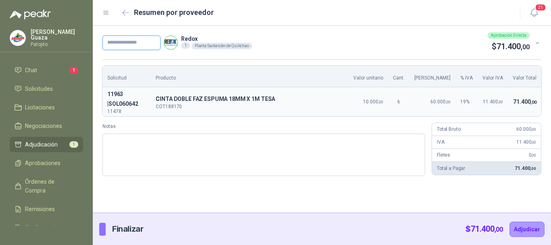
click at [144, 42] on input "text" at bounding box center [131, 42] width 58 height 15
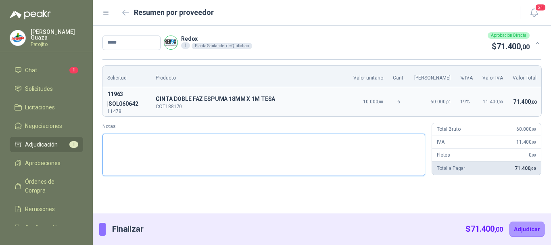
click at [161, 133] on textarea "Notas" at bounding box center [263, 154] width 323 height 42
